Goal: Find specific page/section: Find specific page/section

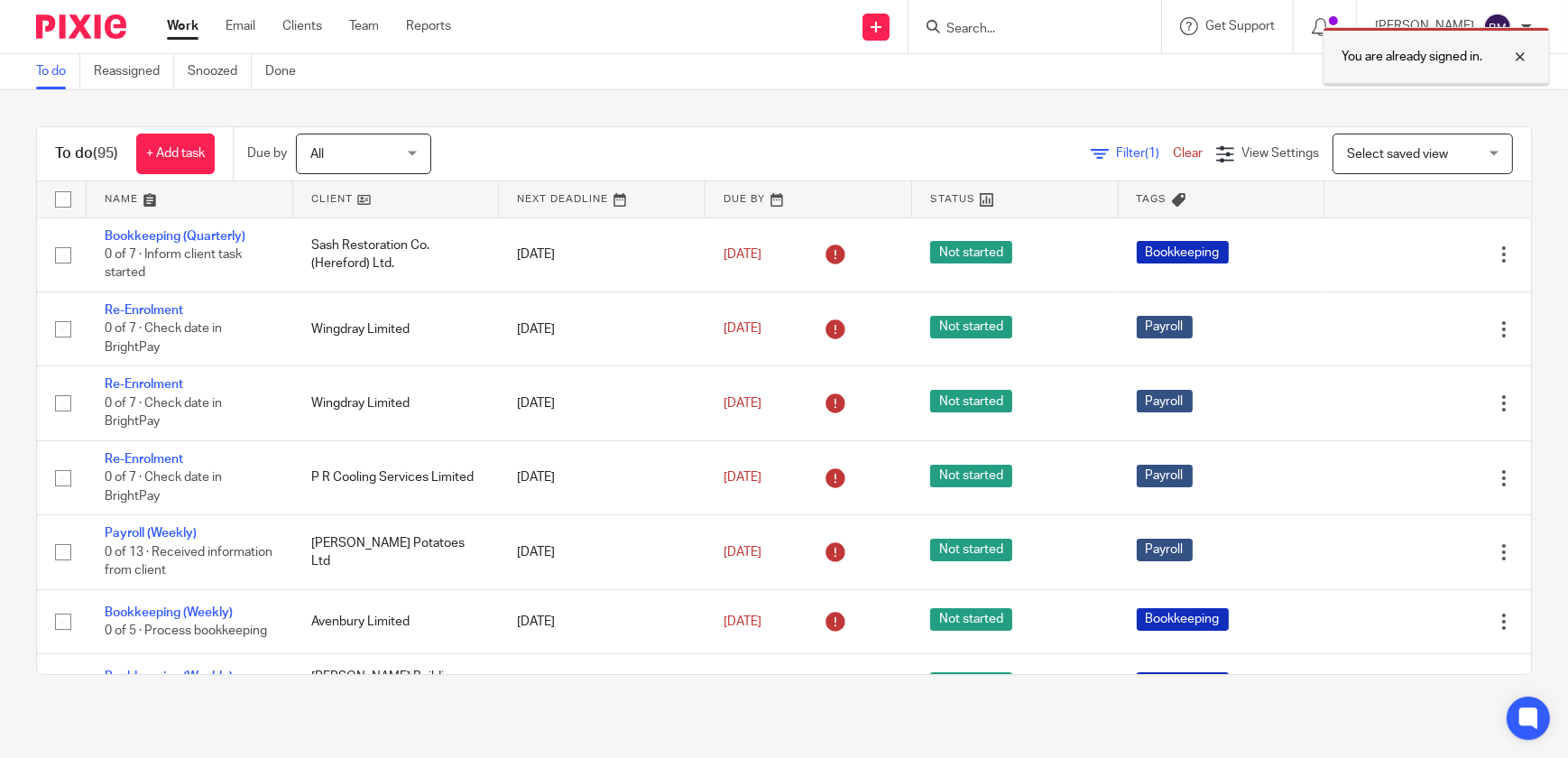
click at [1504, 60] on div at bounding box center [1506, 56] width 49 height 22
click at [1008, 26] on input "Search" at bounding box center [1026, 30] width 162 height 16
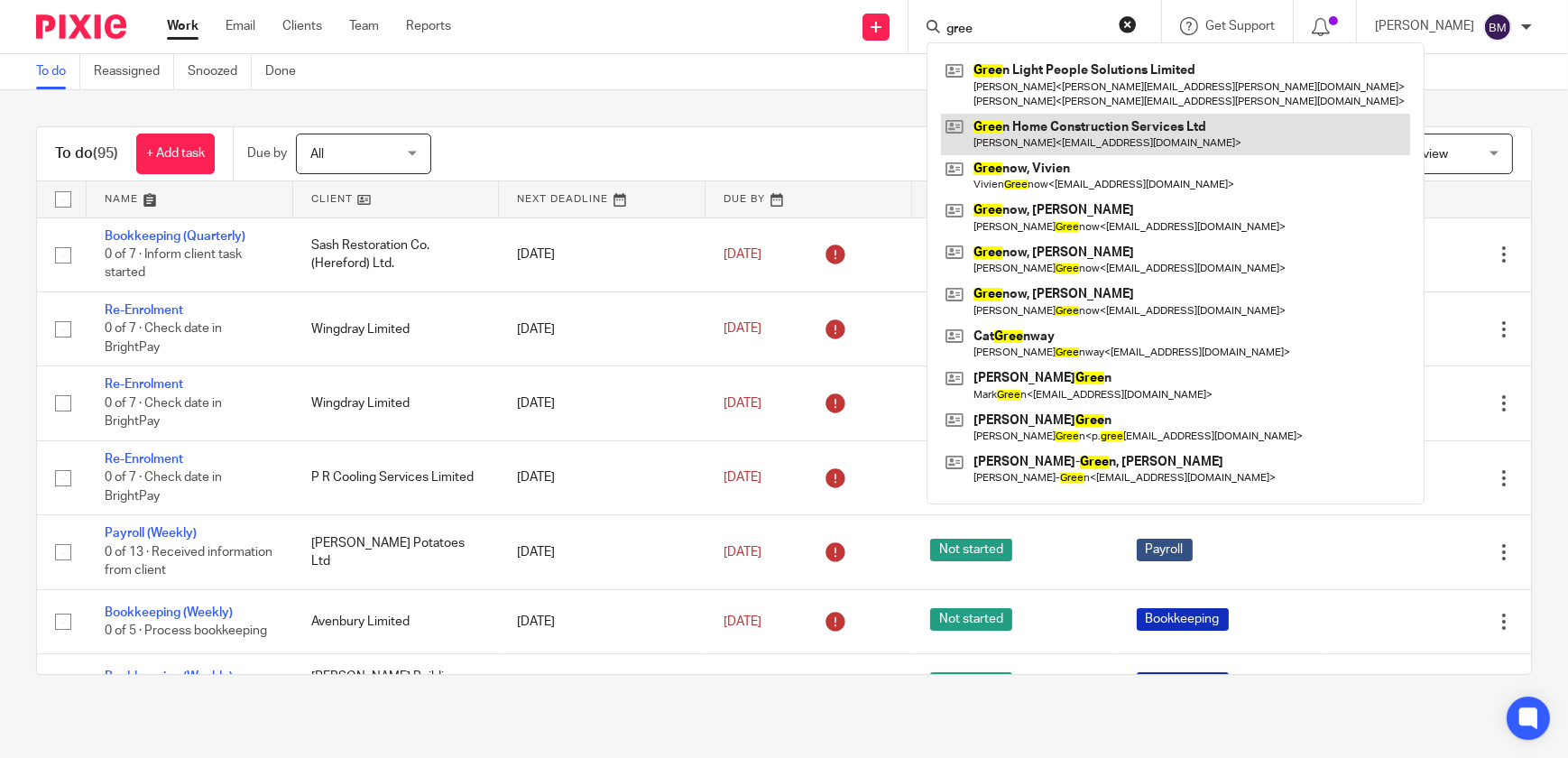
type input "gree"
click at [1083, 125] on link at bounding box center [1176, 134] width 470 height 42
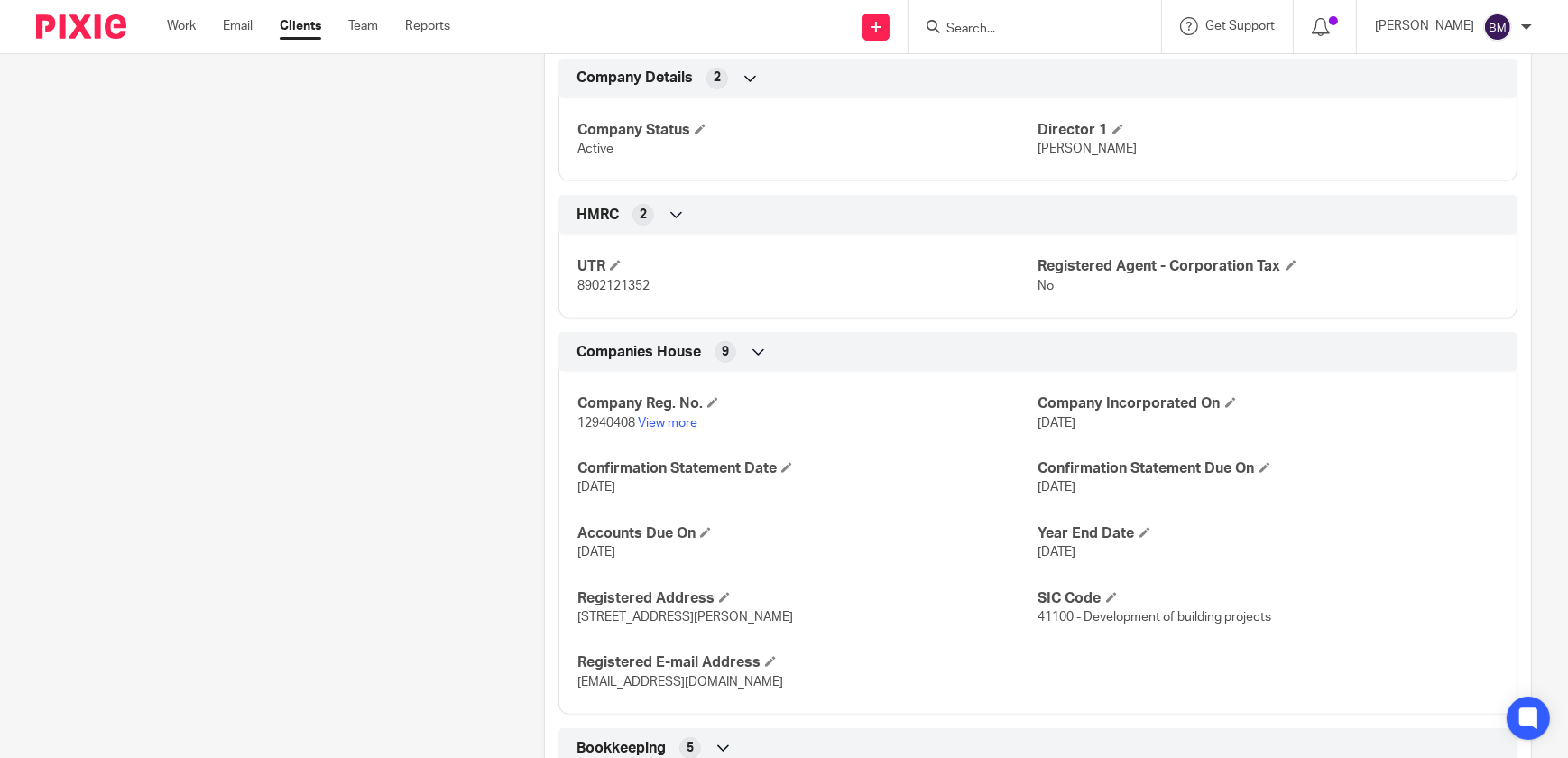
scroll to position [893, 0]
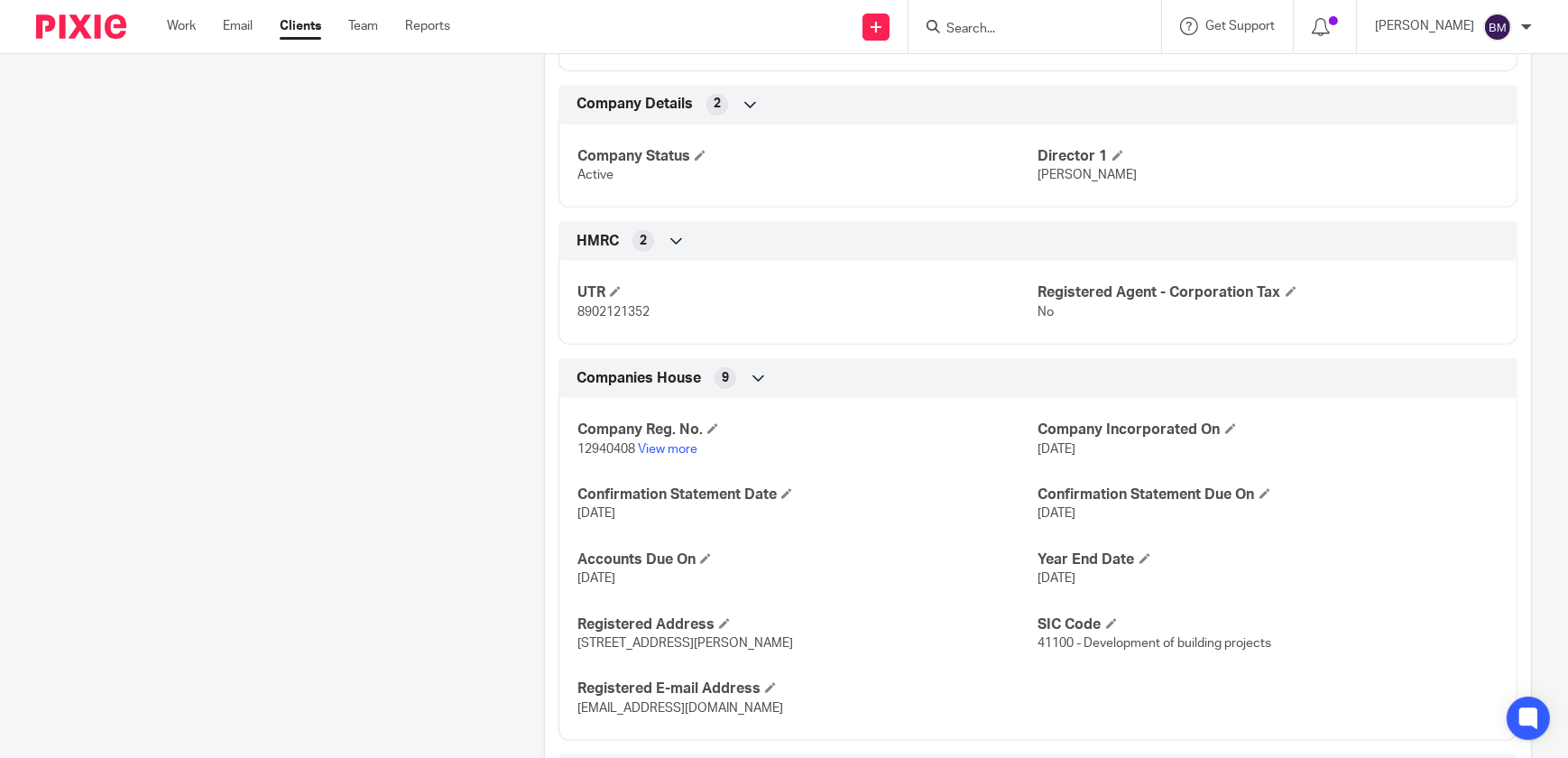
click at [1035, 31] on input "Search" at bounding box center [1026, 30] width 162 height 16
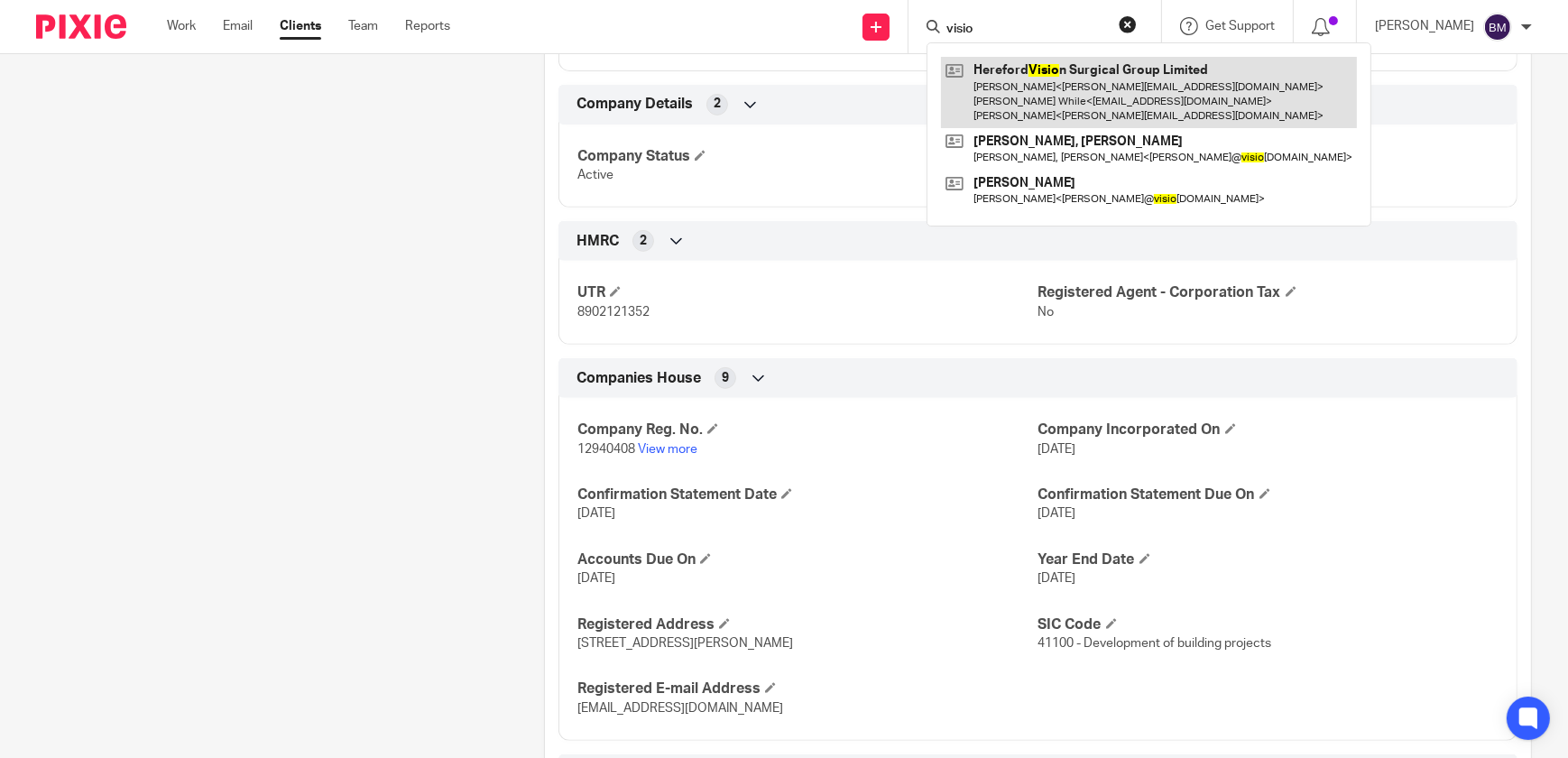
type input "visio"
click at [1055, 78] on link at bounding box center [1149, 92] width 416 height 71
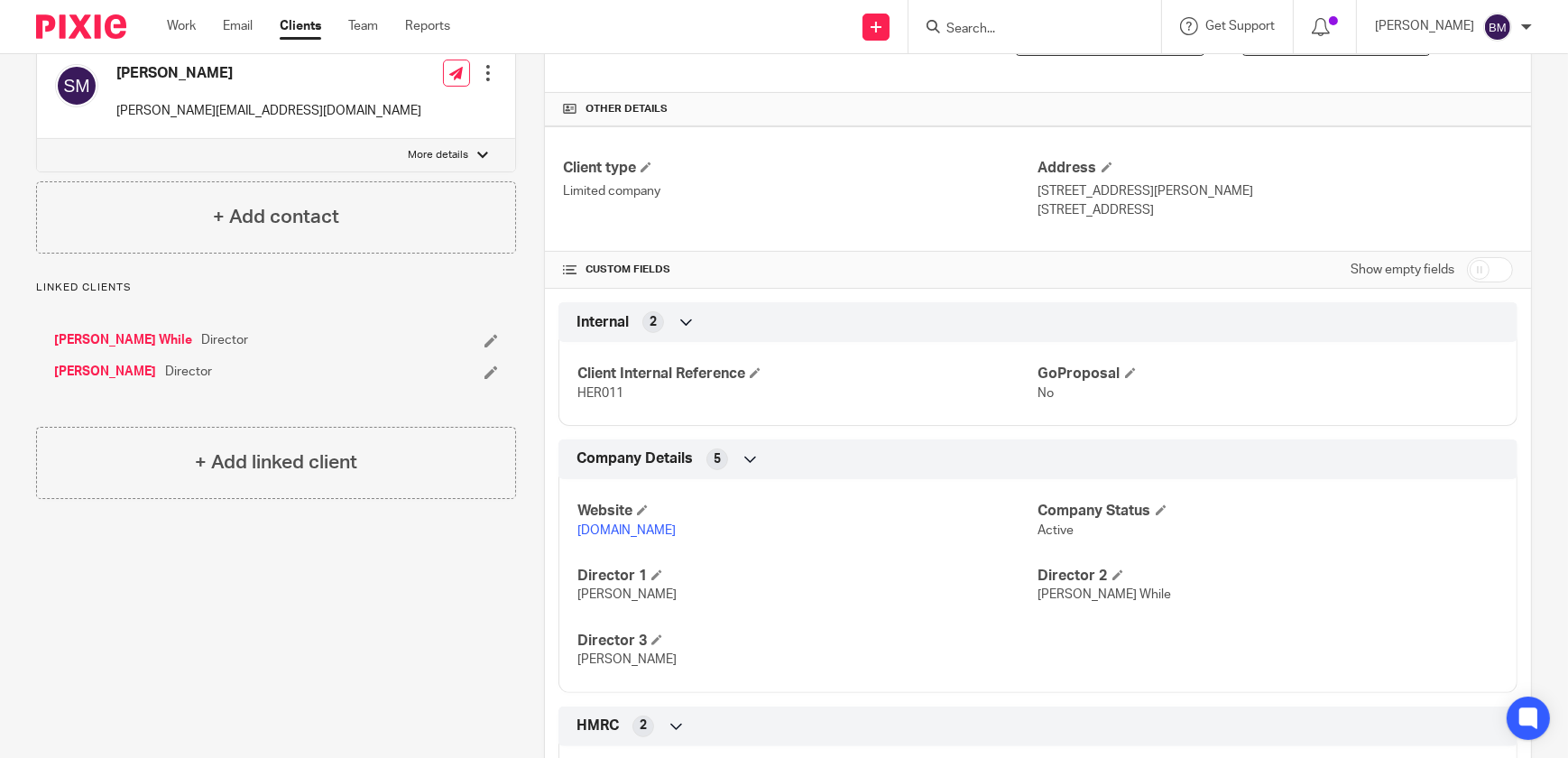
scroll to position [738, 0]
